Goal: Find contact information: Find contact information

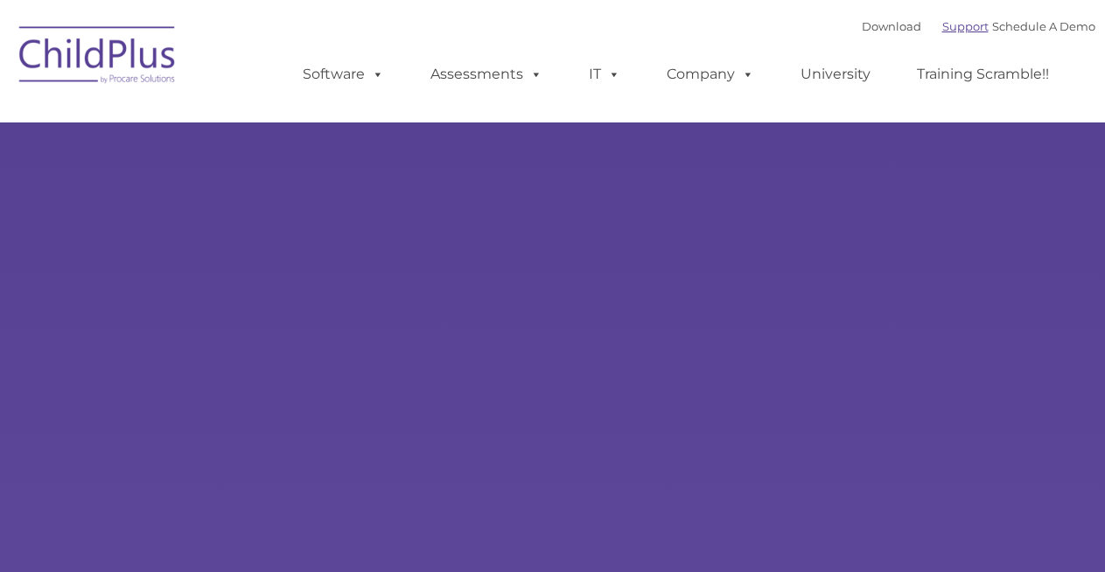
click at [943, 27] on link "Support" at bounding box center [966, 26] width 46 height 14
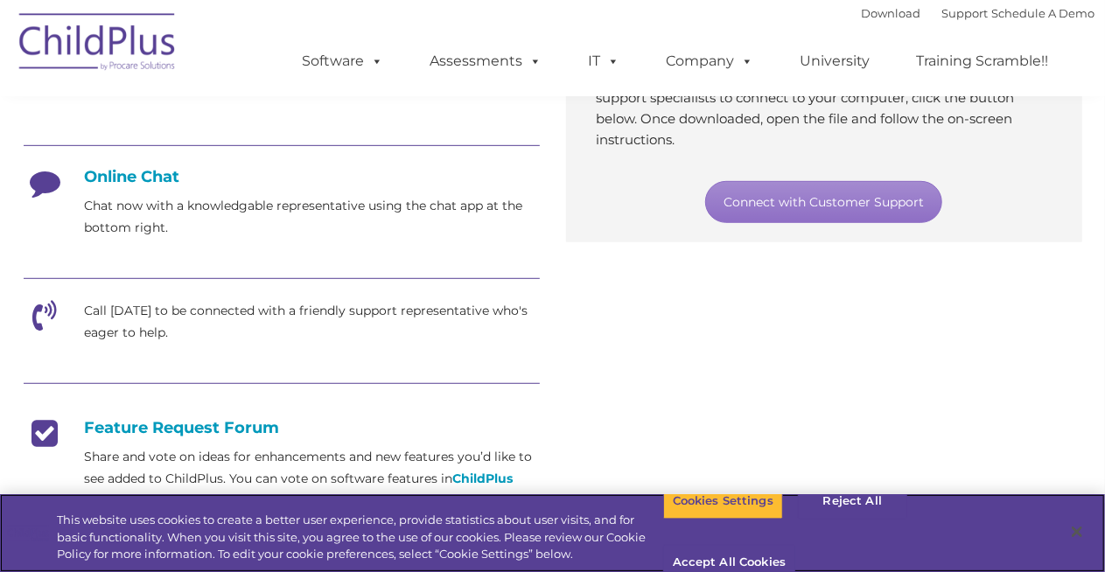
scroll to position [426, 0]
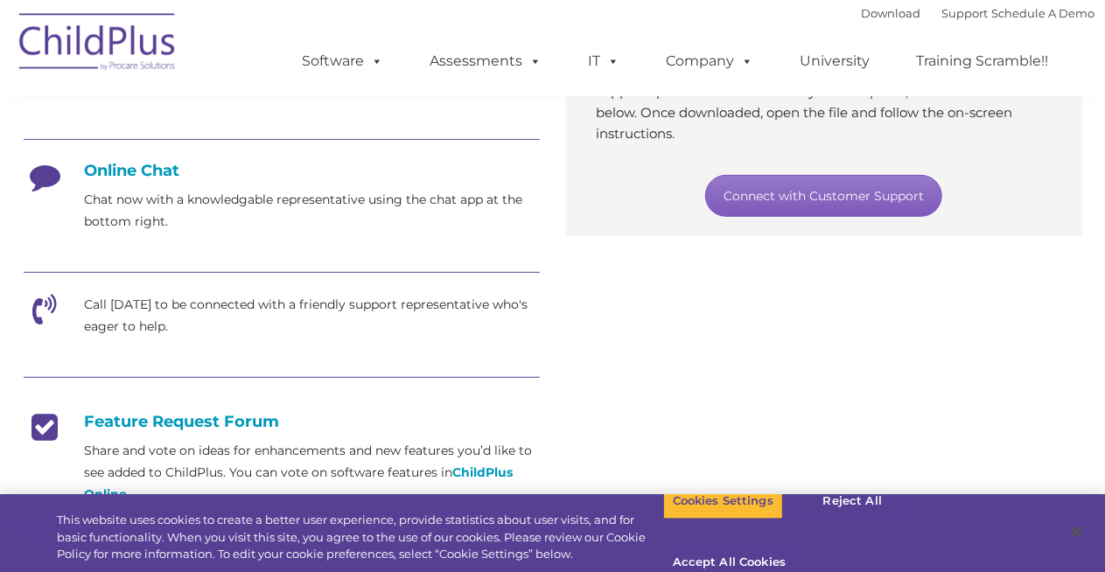
click at [789, 200] on link "Connect with Customer Support" at bounding box center [823, 196] width 237 height 42
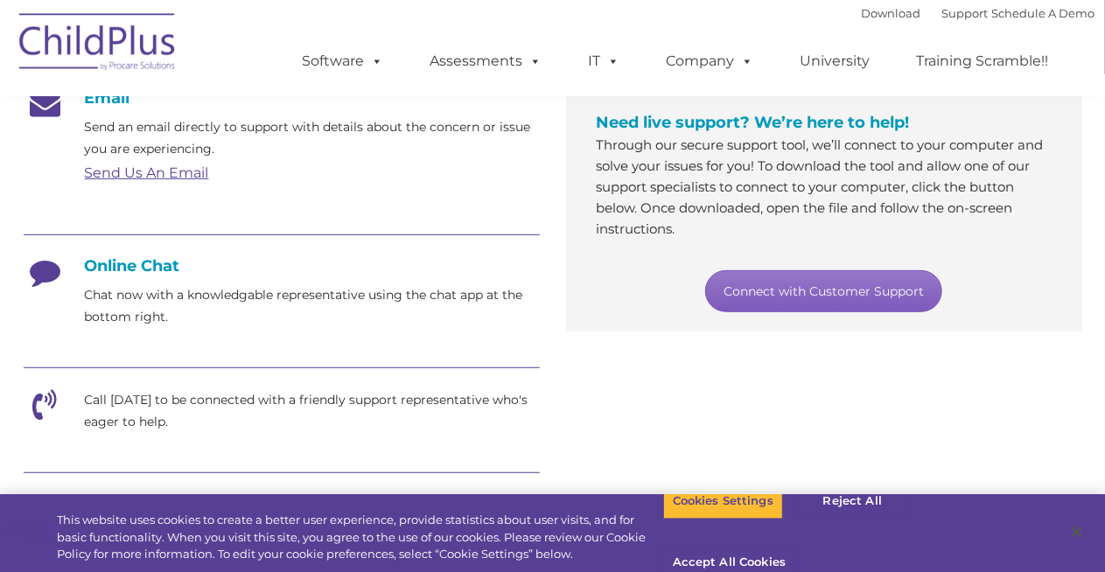
scroll to position [332, 0]
click at [831, 296] on link "Connect with Customer Support" at bounding box center [823, 291] width 237 height 42
